Goal: Check status: Check status

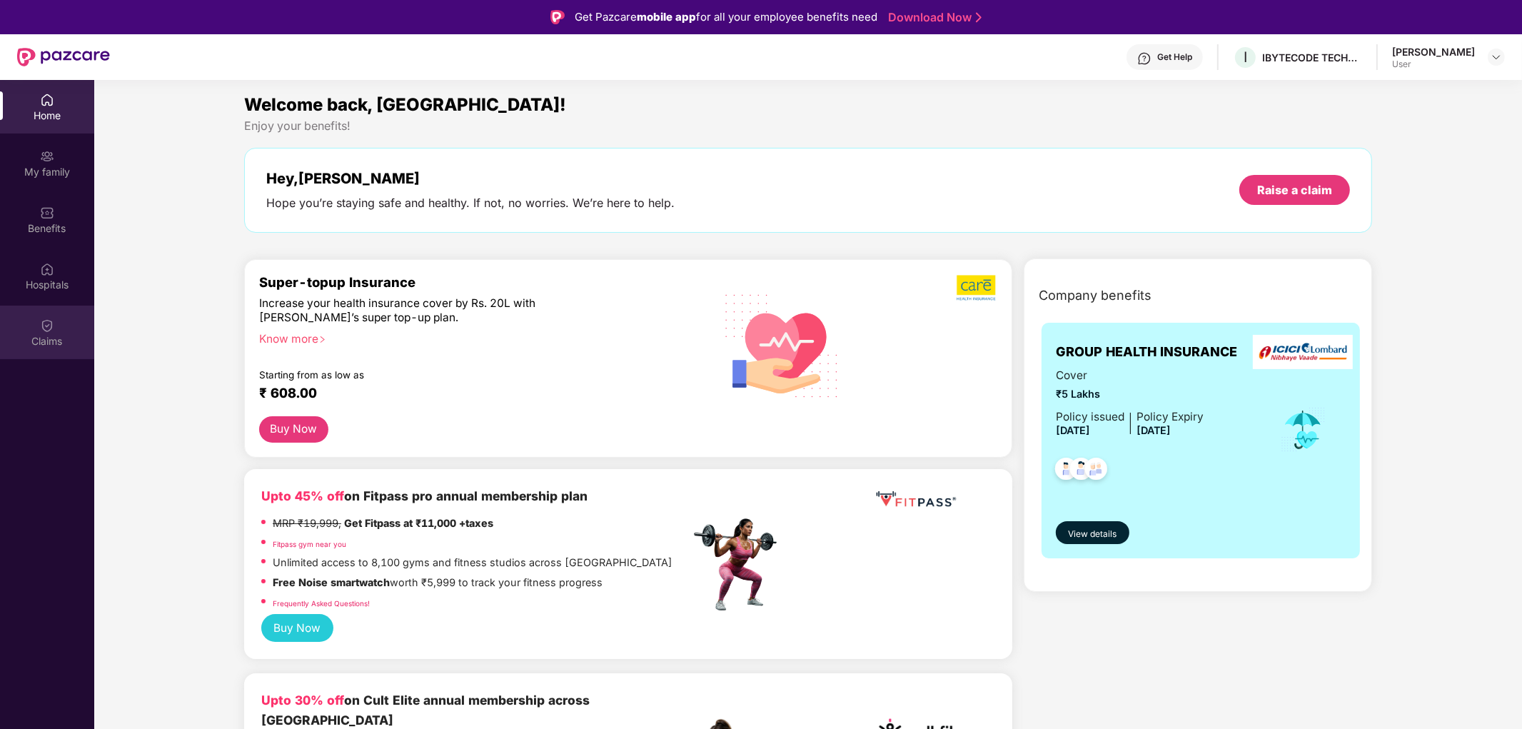
click at [63, 321] on div "Claims" at bounding box center [47, 332] width 94 height 54
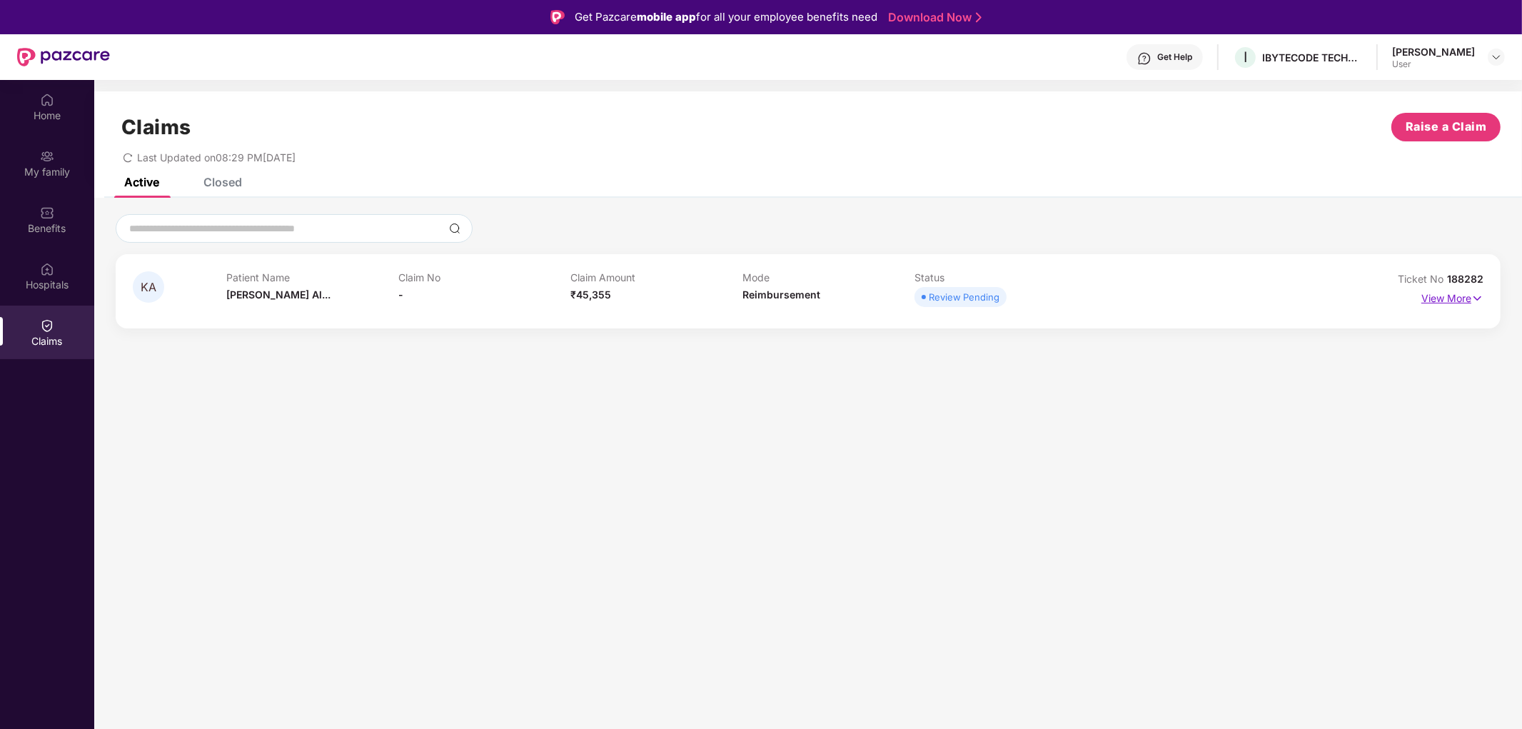
click at [1444, 303] on p "View More" at bounding box center [1452, 296] width 62 height 19
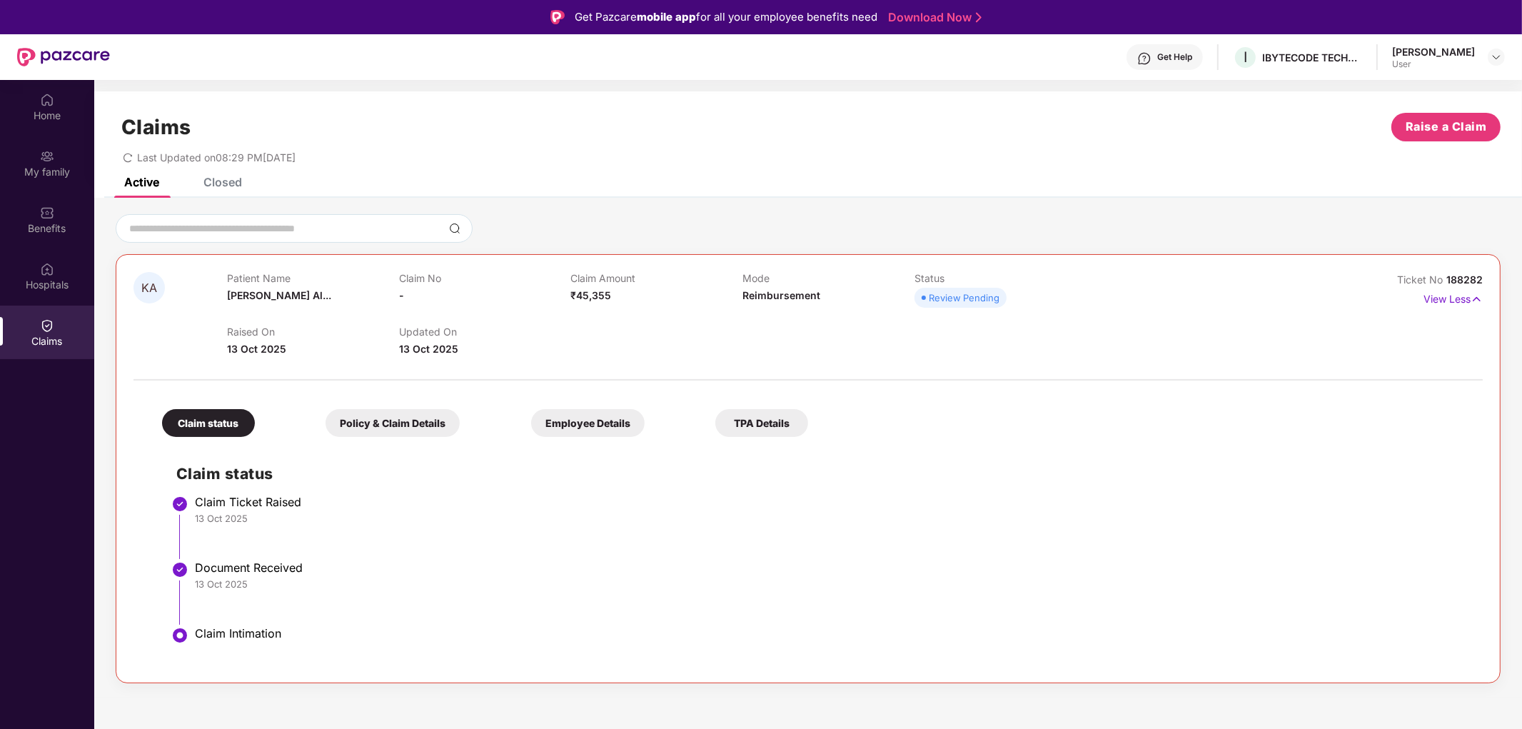
click at [936, 300] on div "Review Pending" at bounding box center [963, 297] width 71 height 14
click at [923, 296] on span at bounding box center [923, 297] width 4 height 4
